Goal: Task Accomplishment & Management: Use online tool/utility

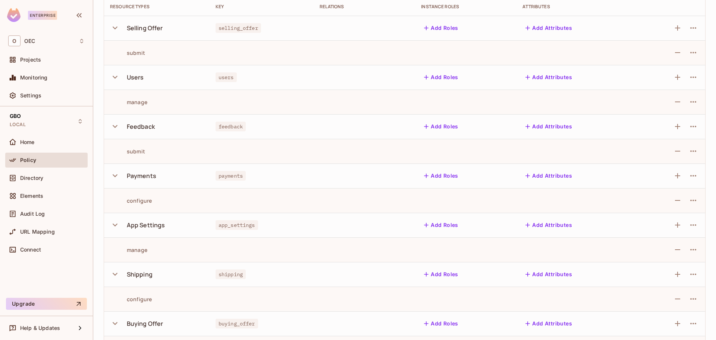
scroll to position [1, 0]
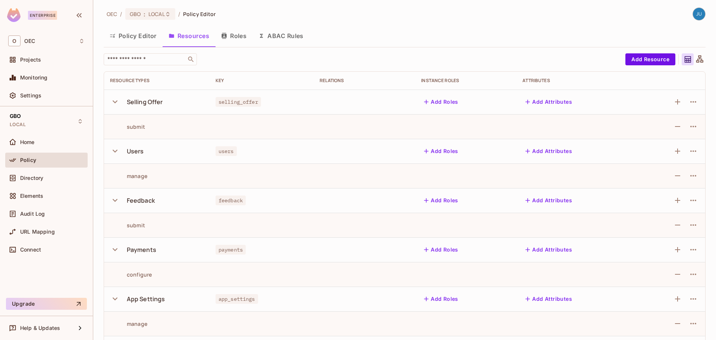
click at [287, 40] on button "ABAC Rules" at bounding box center [280, 35] width 57 height 19
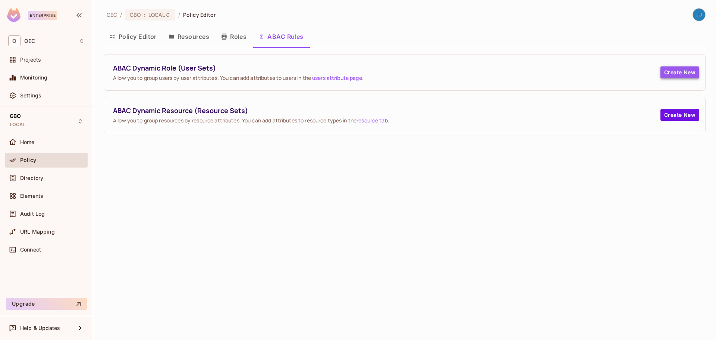
click at [673, 74] on button "Create New" at bounding box center [679, 72] width 39 height 12
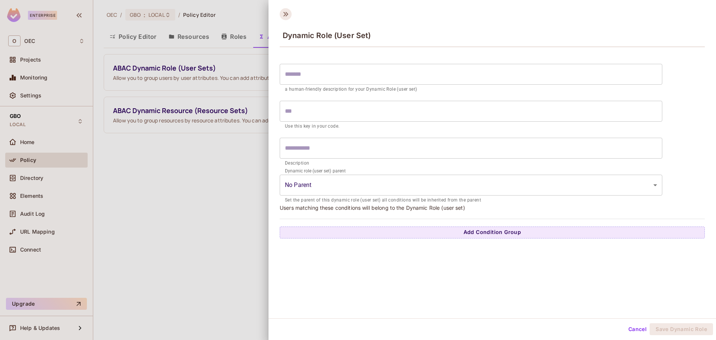
click at [283, 15] on icon at bounding box center [286, 14] width 12 height 12
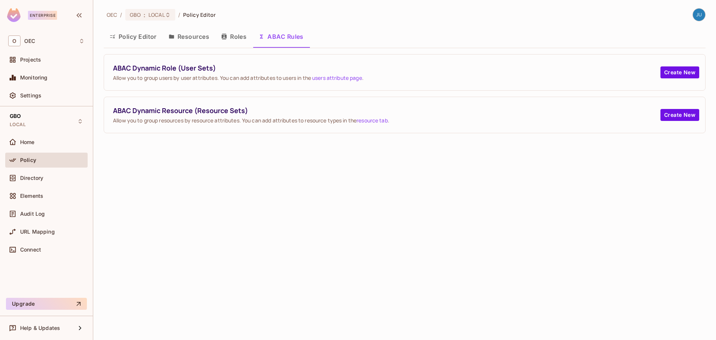
click at [329, 30] on div "Policy Editor Resources Roles ABAC Rules" at bounding box center [405, 36] width 602 height 19
click at [674, 114] on button "Create New" at bounding box center [679, 115] width 39 height 12
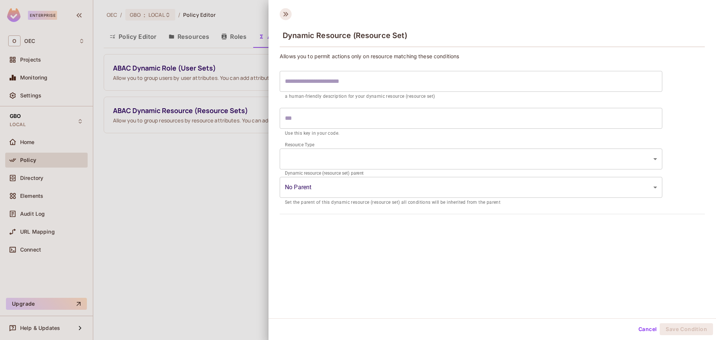
click at [284, 16] on icon at bounding box center [285, 14] width 5 height 4
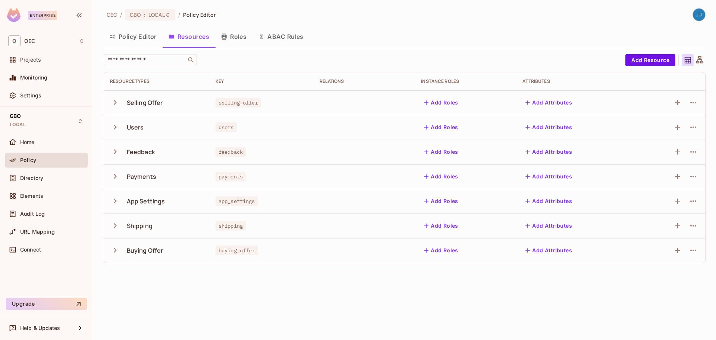
click at [116, 102] on icon "button" at bounding box center [115, 102] width 3 height 5
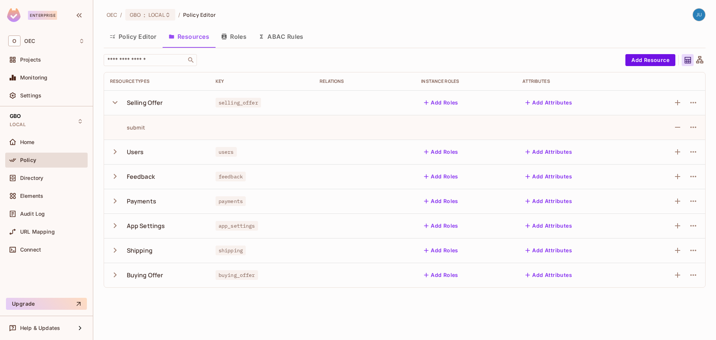
click at [116, 102] on icon "button" at bounding box center [115, 102] width 5 height 3
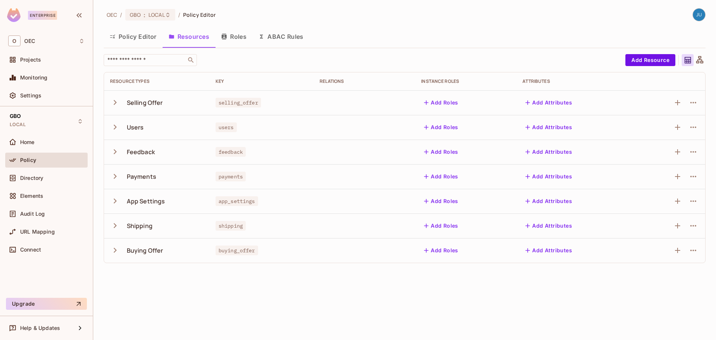
click at [116, 102] on icon "button" at bounding box center [115, 102] width 3 height 5
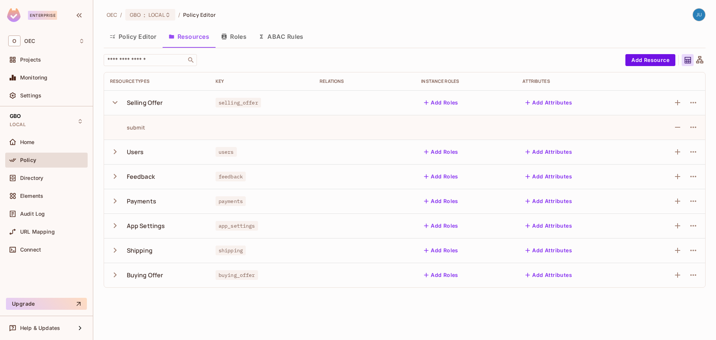
click at [116, 102] on icon "button" at bounding box center [115, 102] width 10 height 10
